Goal: Task Accomplishment & Management: Manage account settings

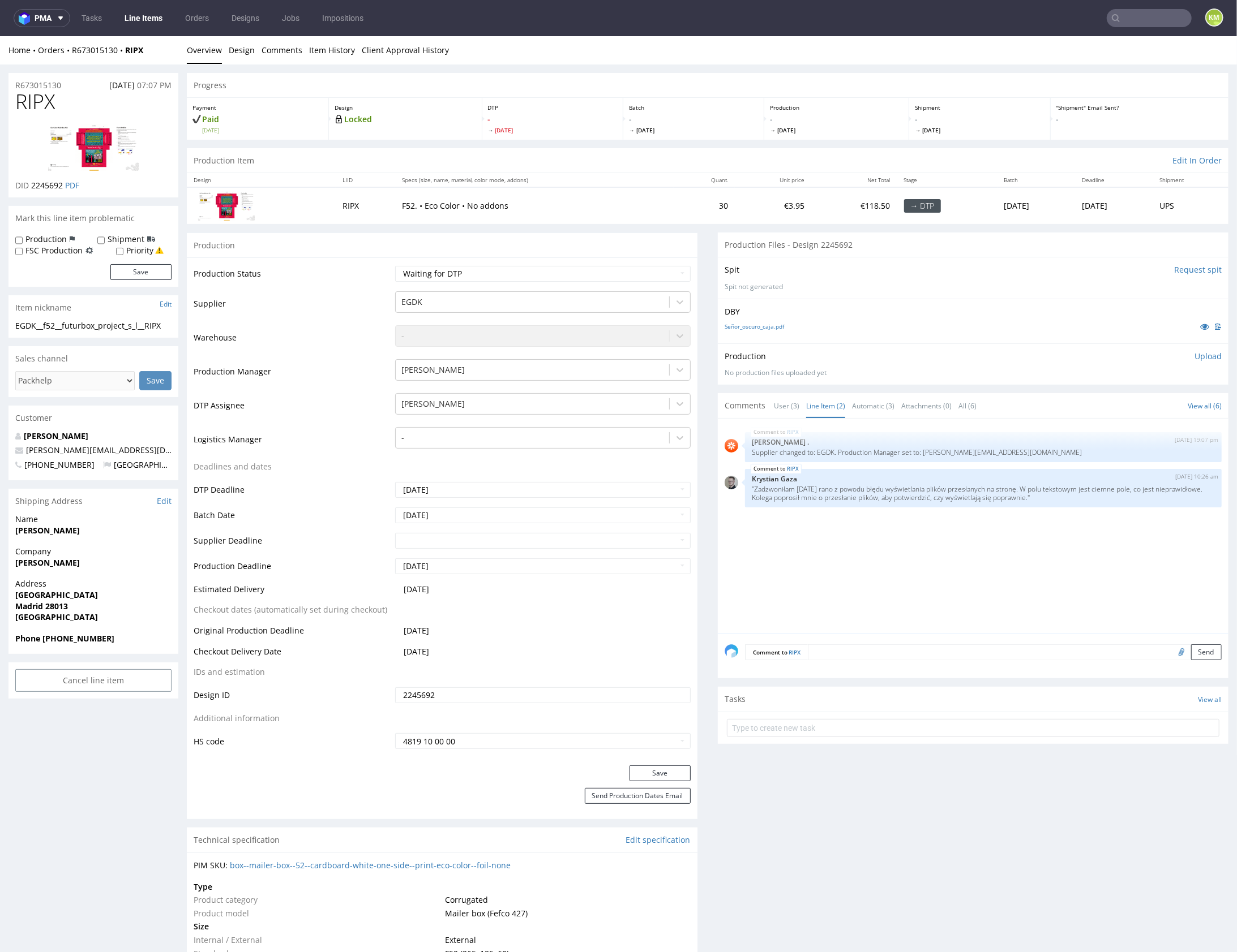
click at [34, 98] on span "RIPX" at bounding box center [35, 101] width 39 height 23
copy span "RIPX"
click at [962, 572] on div "RIPX 4th Aug 25 | 19:07 pm Rob . Supplier changed to: EGDK. Production Manager …" at bounding box center [976, 529] width 504 height 208
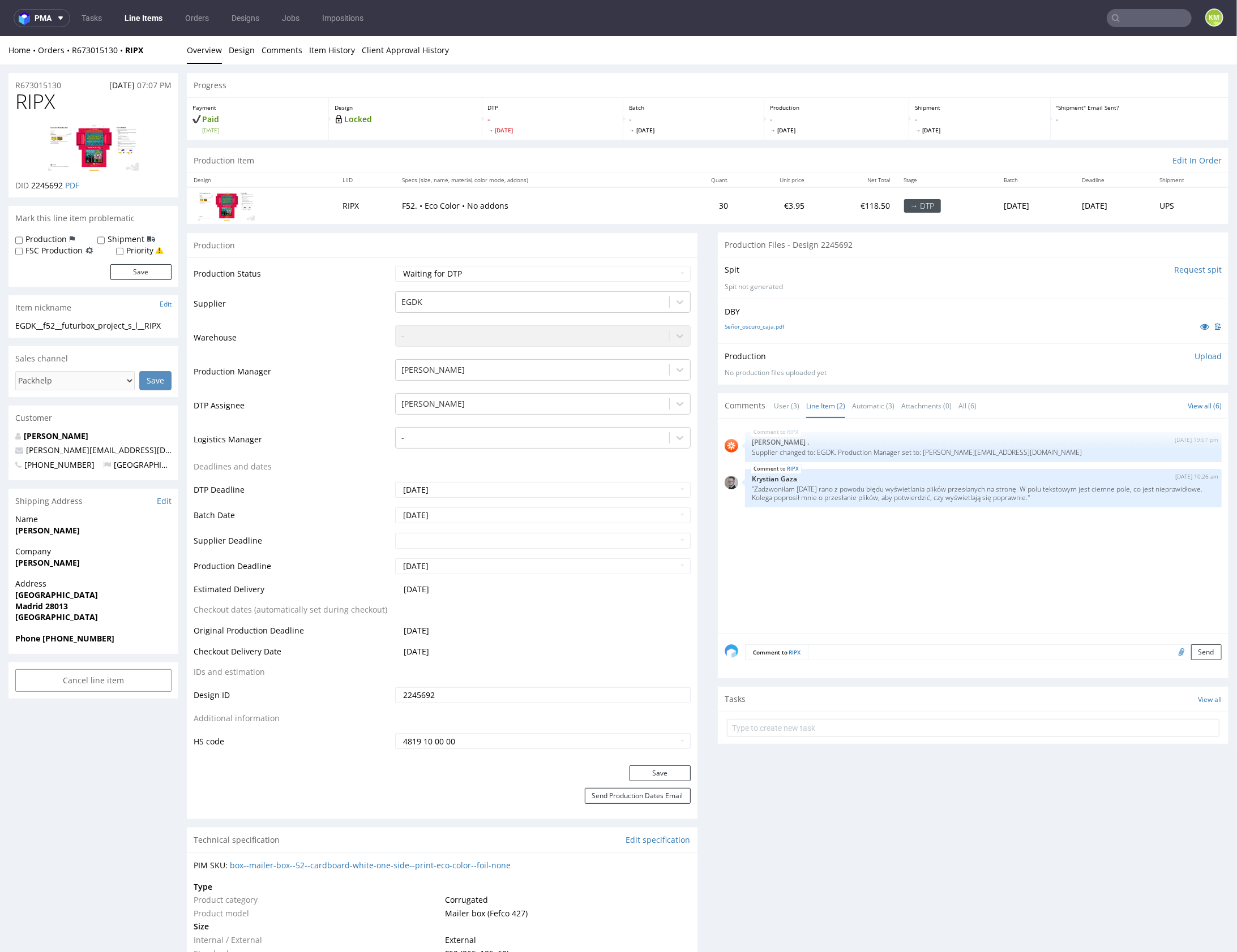
click at [88, 328] on div "EGDK__f52__futurbox_project_s_l__RIPX" at bounding box center [93, 326] width 156 height 11
copy div "EGDK__f52__futurbox_project_s_l__RIPX"
click at [518, 690] on input "2245692" at bounding box center [543, 694] width 296 height 16
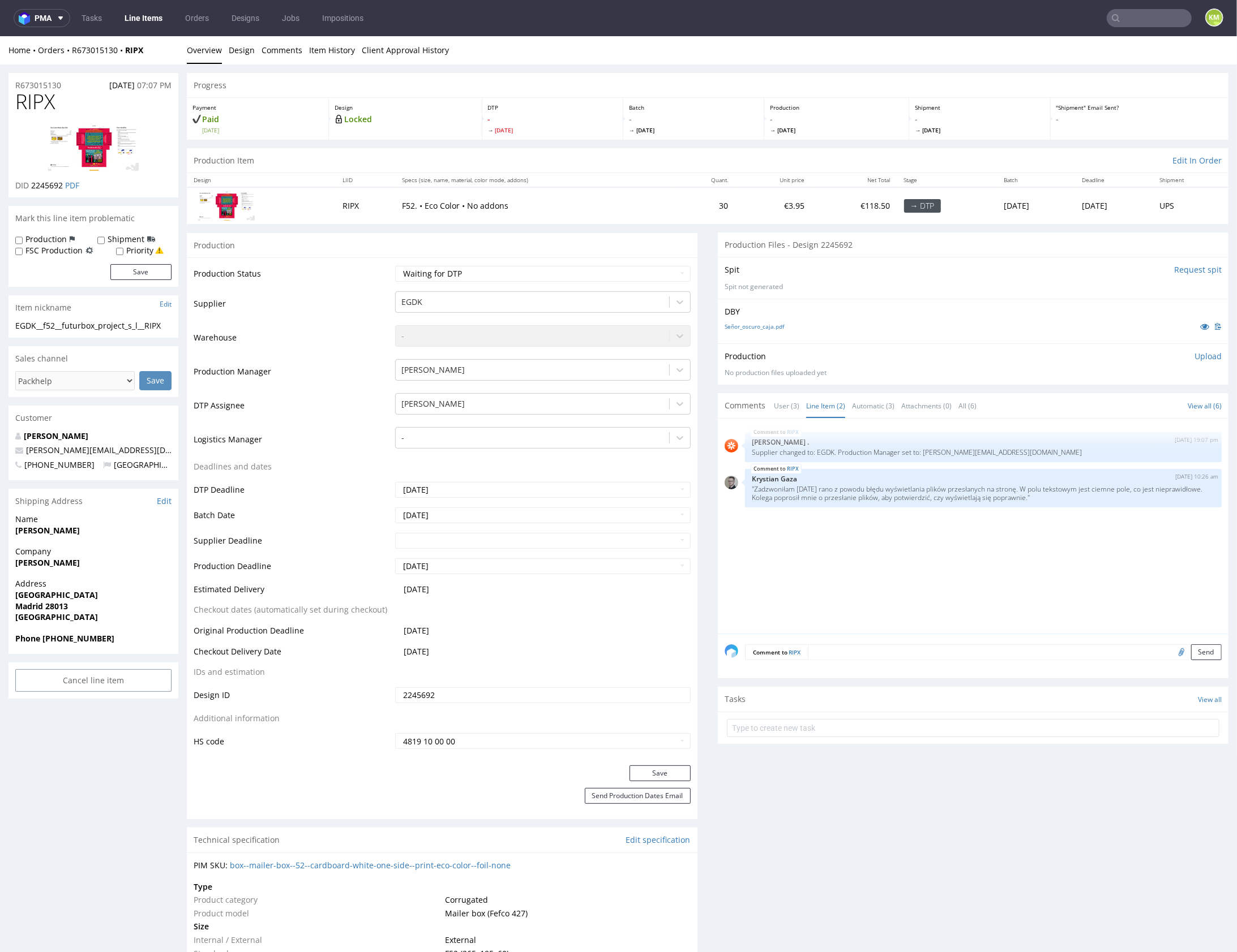
click at [1200, 355] on p "Upload" at bounding box center [1208, 356] width 27 height 11
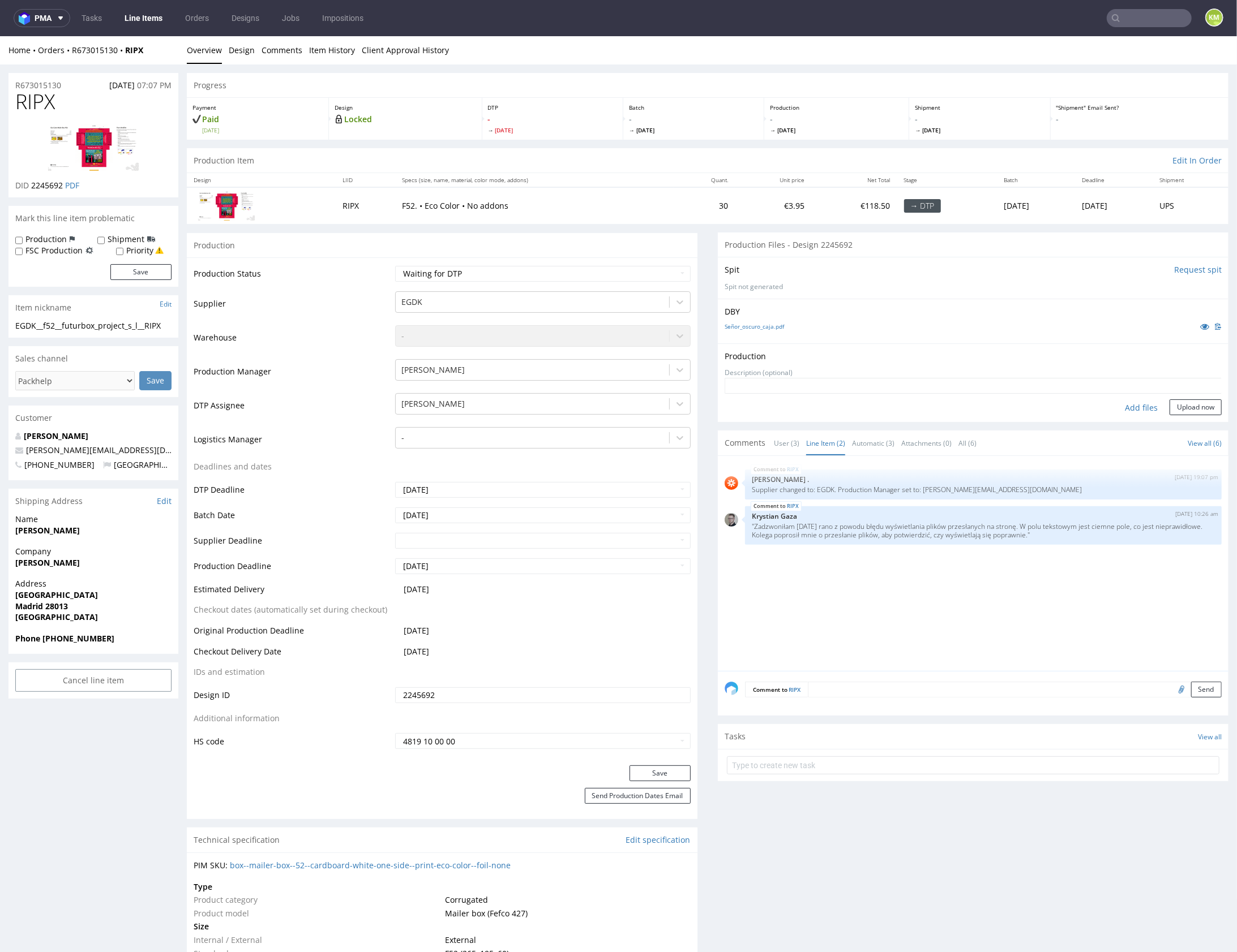
click at [1127, 404] on div "Add files" at bounding box center [1141, 407] width 57 height 17
type input "C:\fakepath\EGDK__f52__futurbox_project_s_l__RIPX__d2245692__oR673015130__outsi…"
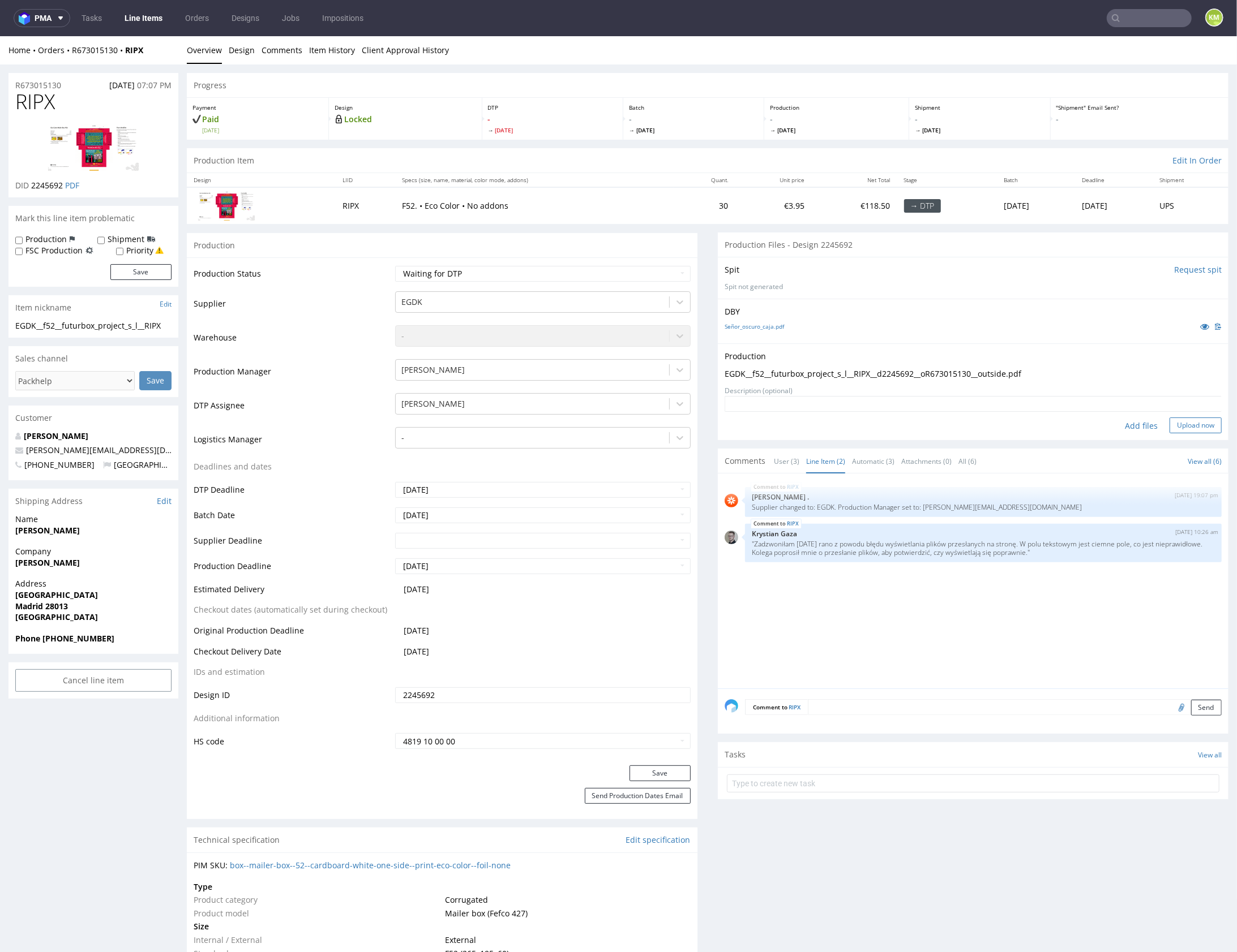
click at [1189, 427] on button "Upload now" at bounding box center [1195, 424] width 52 height 16
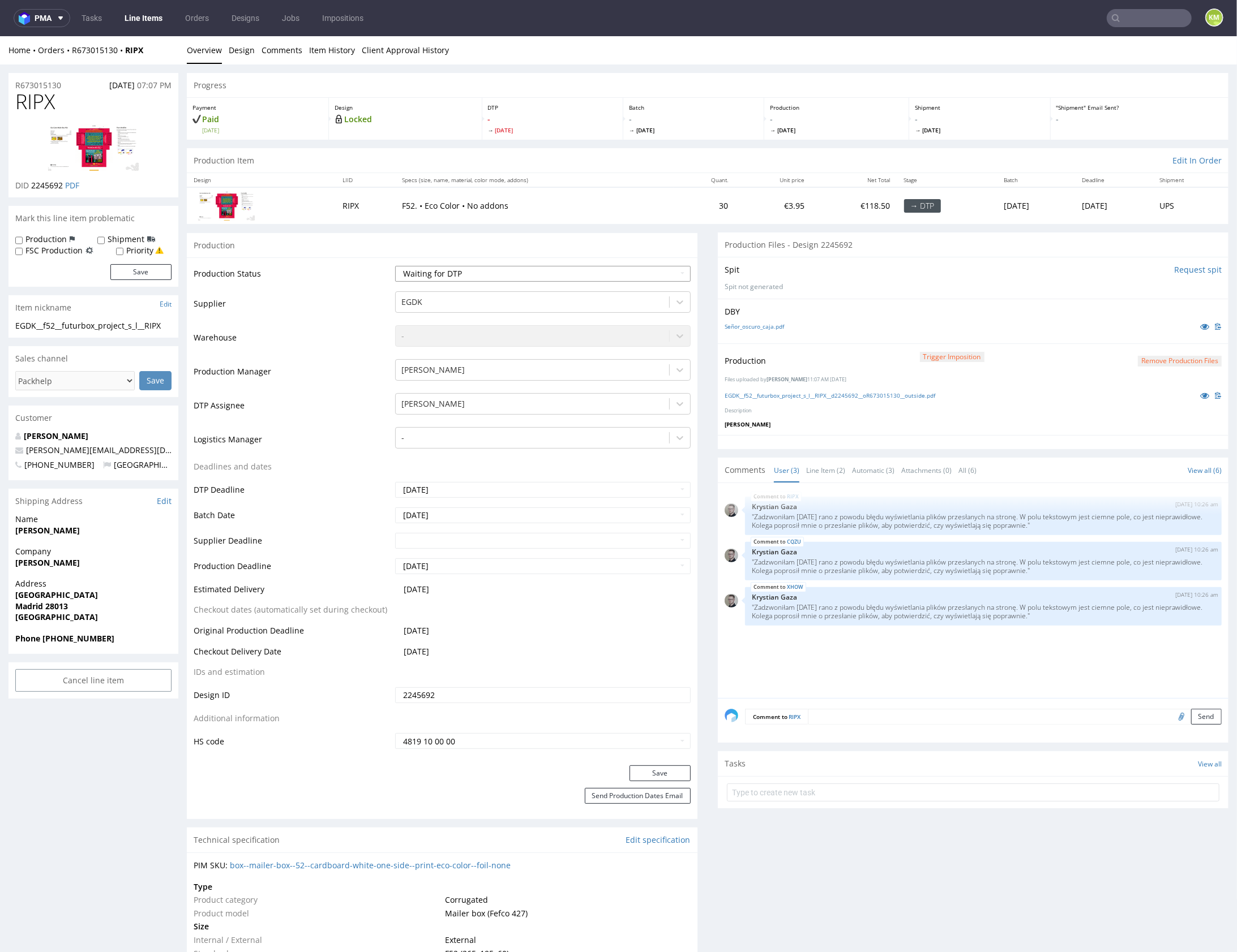
click at [589, 271] on select "Waiting for Artwork Waiting for Diecut Waiting for Mockup Waiting for DTP Waiti…" at bounding box center [543, 273] width 296 height 16
select select "dtp_production_ready"
click at [647, 767] on button "Save" at bounding box center [660, 772] width 61 height 16
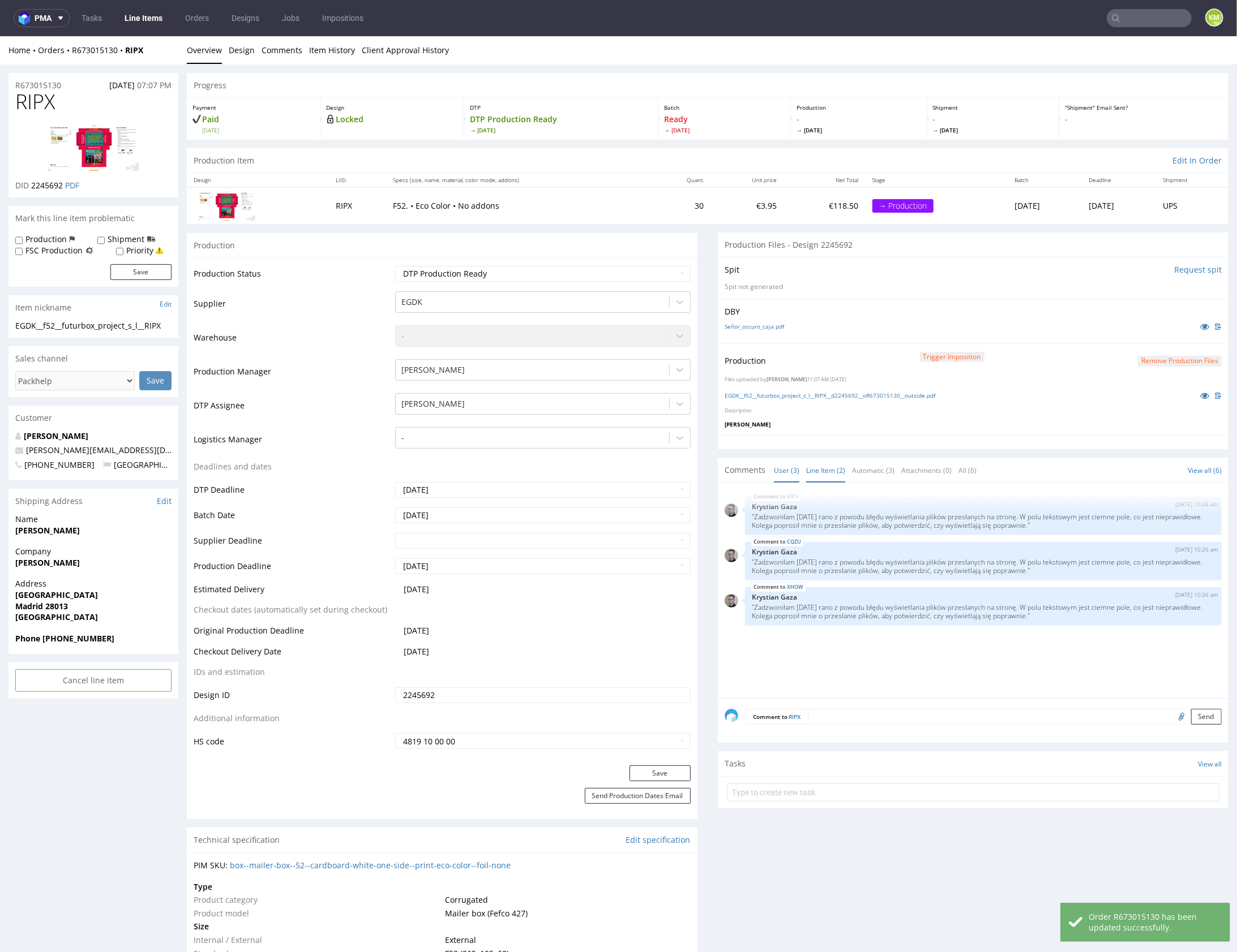
click at [816, 462] on link "Line Item (2)" at bounding box center [825, 470] width 39 height 25
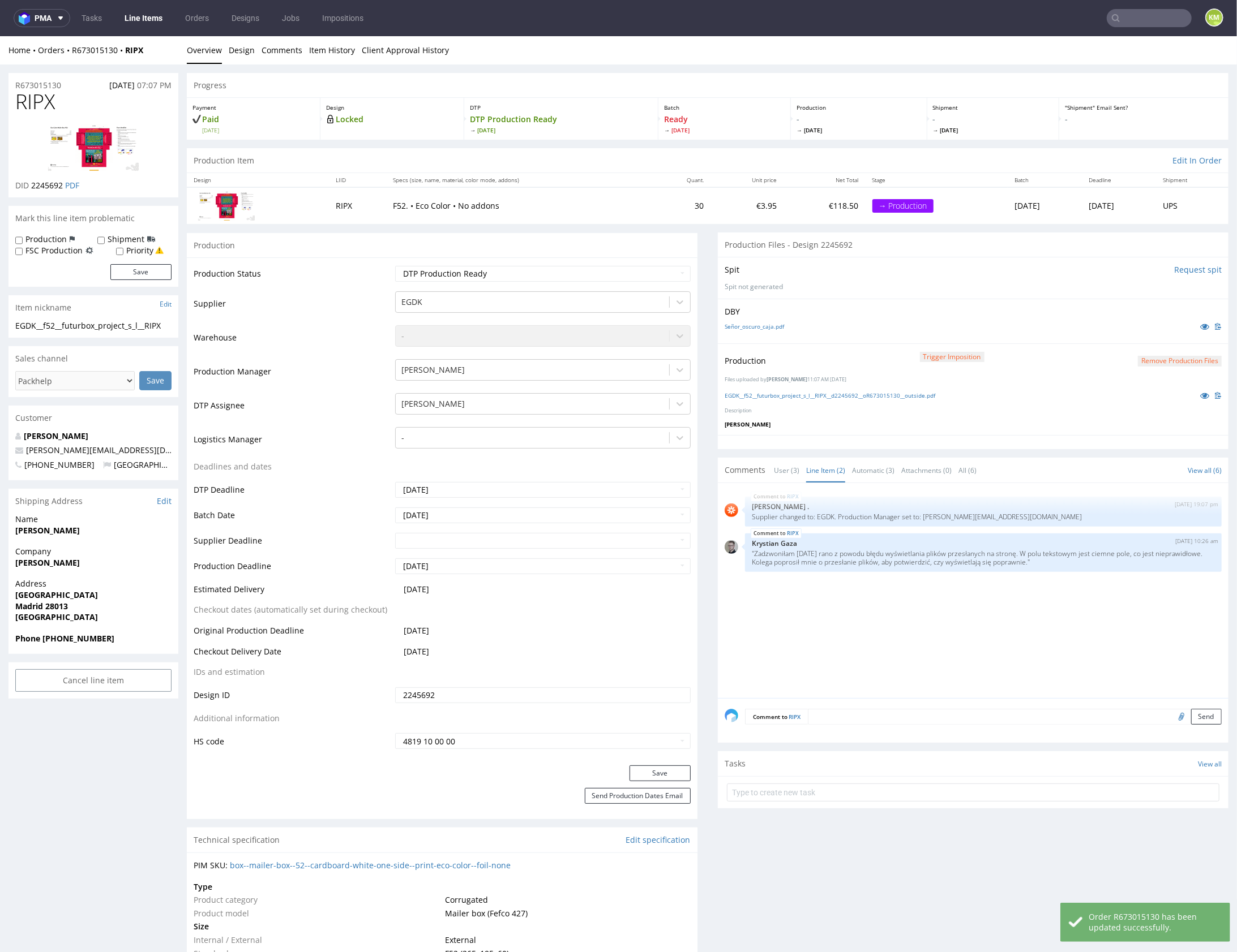
click at [826, 431] on div "Production Trigger Imposition Remove production files Files uploaded by Karol M…" at bounding box center [973, 388] width 511 height 92
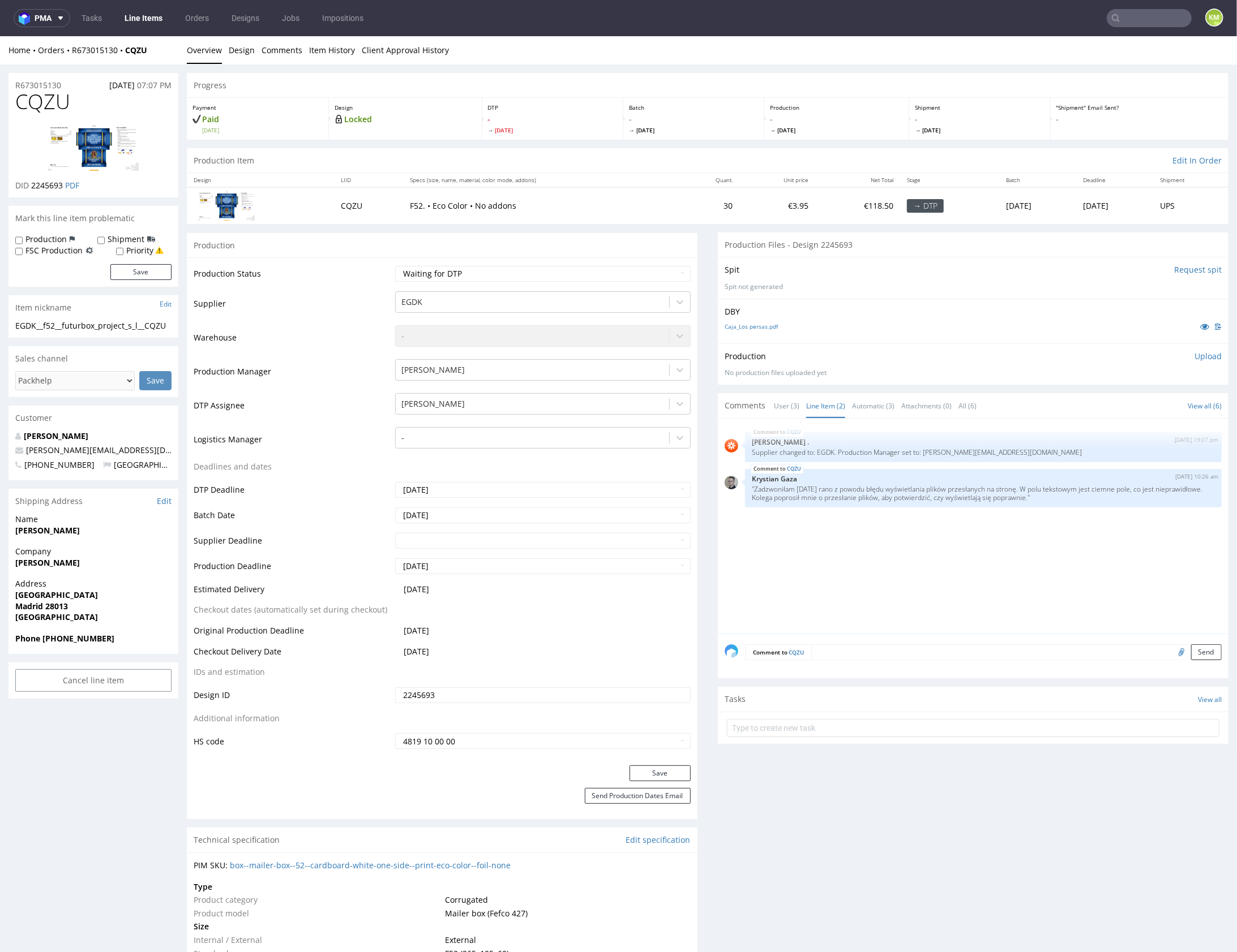
click at [878, 556] on div "CQZU [DATE] 19:07 pm [PERSON_NAME] . Supplier changed to: EGDK. Production Mana…" at bounding box center [976, 529] width 504 height 208
click at [970, 556] on div "CQZU [DATE] 19:07 pm [PERSON_NAME] . Supplier changed to: EGDK. Production Mana…" at bounding box center [976, 529] width 504 height 208
